Goal: Task Accomplishment & Management: Complete application form

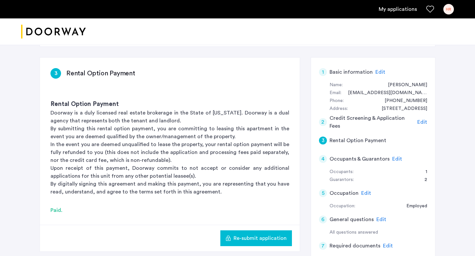
click at [410, 15] on div "My applications HR" at bounding box center [237, 9] width 475 height 18
click at [408, 11] on link "My applications" at bounding box center [397, 9] width 38 height 8
click at [396, 10] on link "My applications" at bounding box center [397, 9] width 38 height 8
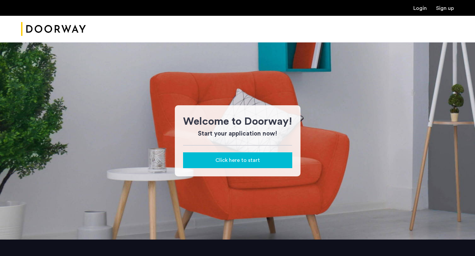
click at [213, 157] on div "Click here to start" at bounding box center [237, 161] width 99 height 8
click at [426, 6] on link "Login" at bounding box center [420, 8] width 14 height 5
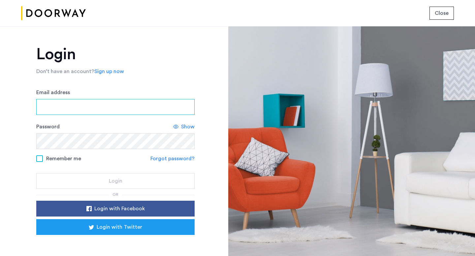
type input "**********"
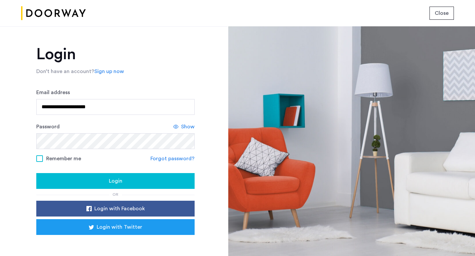
click at [126, 177] on button "Login" at bounding box center [115, 181] width 158 height 16
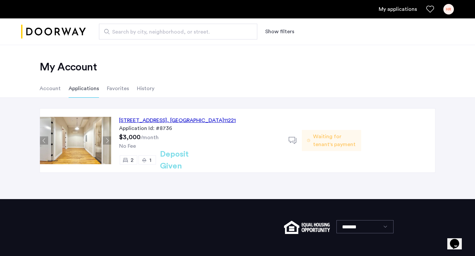
click at [230, 153] on div "1178 Bushwick Avenue, Unit 3B, Brooklyn , NY 11221 Application Id: #8736 $3,000…" at bounding box center [199, 141] width 177 height 64
click at [320, 137] on span "Waiting for tenant's payment" at bounding box center [334, 141] width 43 height 16
click at [202, 120] on div "1178 Bushwick Avenue, Unit 3B, Brooklyn , NY 11221" at bounding box center [177, 121] width 117 height 8
click at [396, 13] on link "My applications" at bounding box center [397, 9] width 38 height 8
click at [51, 92] on li "Account" at bounding box center [50, 88] width 21 height 18
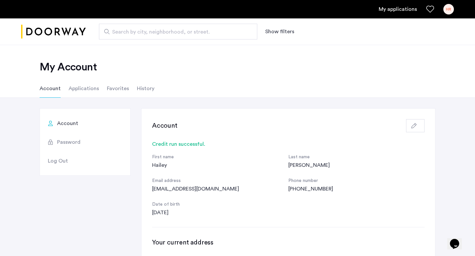
click at [116, 90] on li "Favorites" at bounding box center [118, 88] width 22 height 18
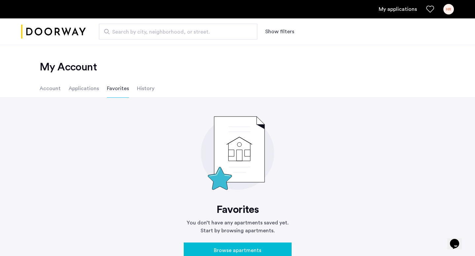
click at [149, 89] on li "History" at bounding box center [145, 88] width 17 height 18
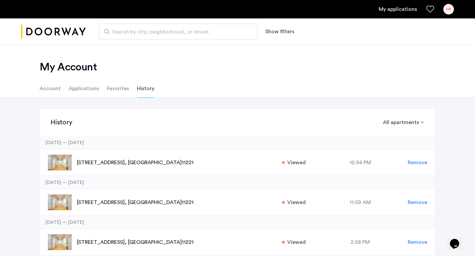
click at [77, 88] on li "Applications" at bounding box center [84, 88] width 30 height 18
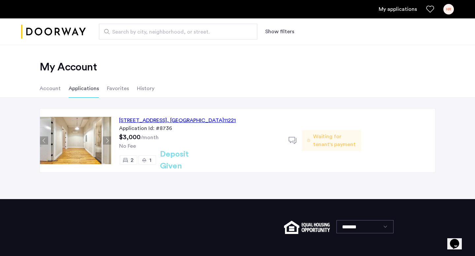
click at [398, 11] on link "My applications" at bounding box center [397, 9] width 38 height 8
click at [201, 123] on div "1178 Bushwick Avenue, Unit 3B, Brooklyn , NY 11221" at bounding box center [177, 121] width 117 height 8
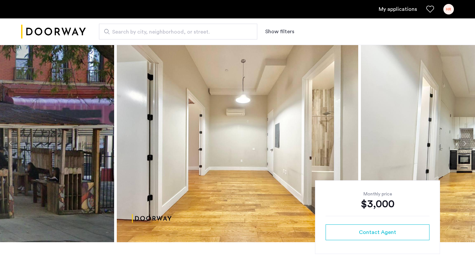
click at [320, 28] on div "Search by city, neighborhood, or street. Show filters" at bounding box center [270, 32] width 368 height 16
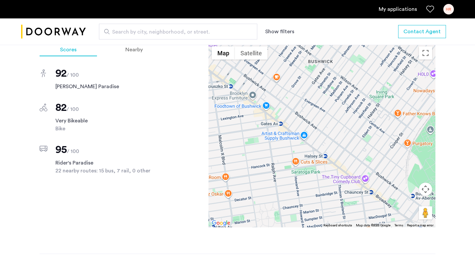
scroll to position [591, 0]
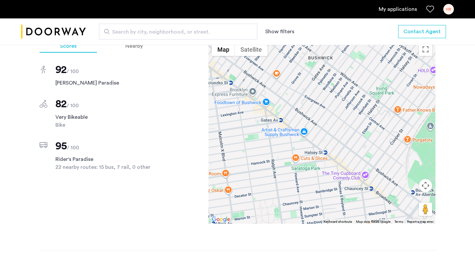
click at [195, 163] on div "Scores Nearby 92 / 100 [PERSON_NAME] Paradise 82 / 100 Very Bikeable Bike 95 / …" at bounding box center [237, 145] width 395 height 211
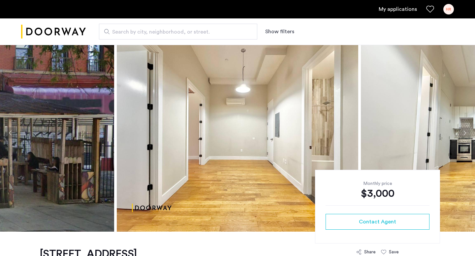
scroll to position [0, 0]
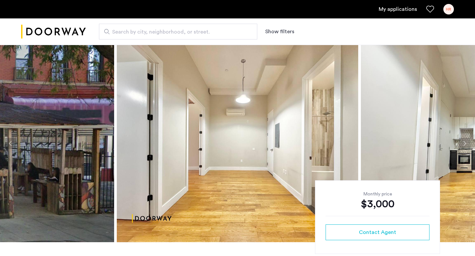
click at [465, 144] on button "Next apartment" at bounding box center [463, 143] width 11 height 11
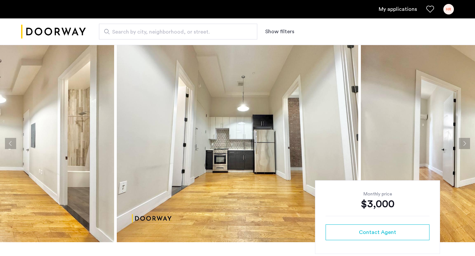
click at [465, 144] on button "Next apartment" at bounding box center [463, 143] width 11 height 11
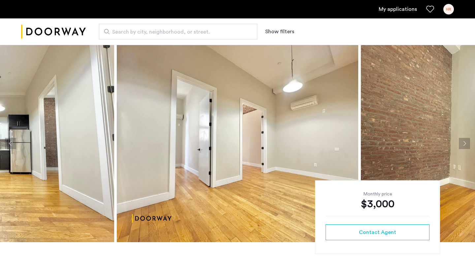
click at [465, 144] on button "Next apartment" at bounding box center [463, 143] width 11 height 11
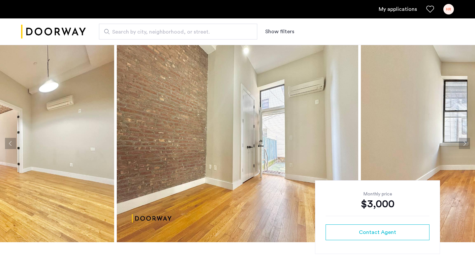
click at [465, 144] on button "Next apartment" at bounding box center [463, 143] width 11 height 11
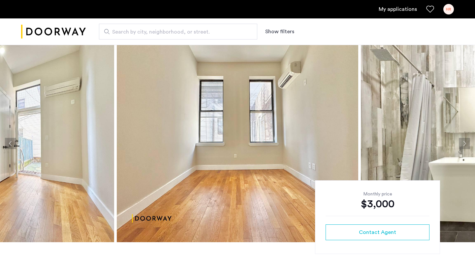
click at [465, 144] on button "Next apartment" at bounding box center [463, 143] width 11 height 11
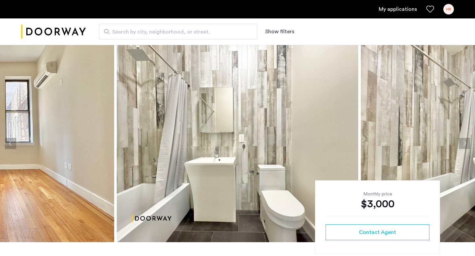
click at [465, 144] on button "Next apartment" at bounding box center [463, 143] width 11 height 11
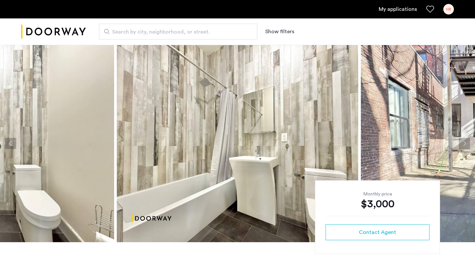
click at [465, 144] on button "Next apartment" at bounding box center [463, 143] width 11 height 11
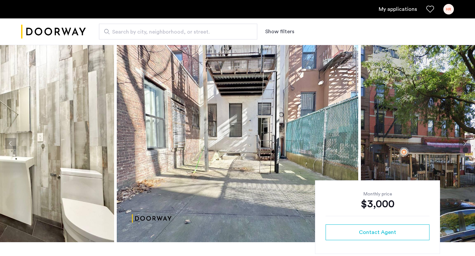
click at [465, 144] on button "Next apartment" at bounding box center [463, 143] width 11 height 11
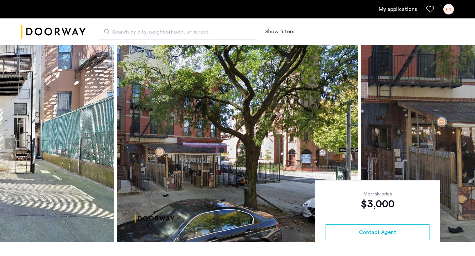
click at [465, 144] on button "Next apartment" at bounding box center [463, 143] width 11 height 11
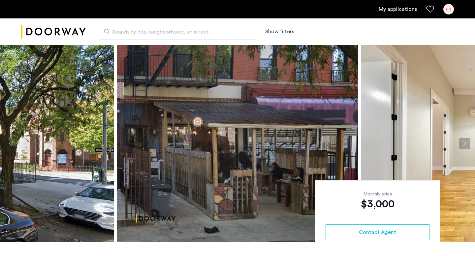
click at [465, 144] on button "Next apartment" at bounding box center [463, 143] width 11 height 11
